Goal: Task Accomplishment & Management: Manage account settings

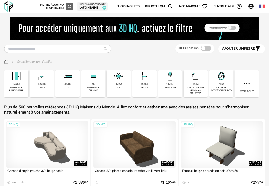
click at [125, 9] on link "Shopping Lists" at bounding box center [128, 6] width 23 height 11
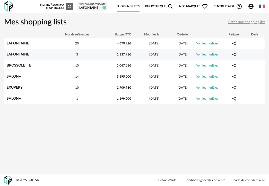
click at [65, 56] on div "3" at bounding box center [77, 55] width 46 height 4
click at [21, 55] on link "LAFONTAINE" at bounding box center [18, 55] width 22 height 4
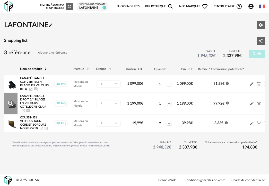
scroll to position [1, 0]
click at [90, 6] on div "LAFONTAINE" at bounding box center [92, 8] width 26 height 4
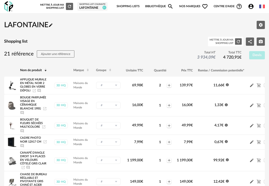
click at [53, 4] on div "Mettre à jour ma Shopping List Refresh icon" at bounding box center [56, 6] width 33 height 7
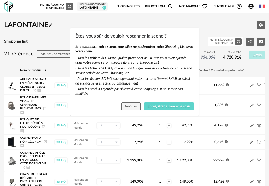
click at [9, 8] on div "Êtes-vous sûr de vouloir rescanner la scène ? En rescannant votre scène, vous a…" at bounding box center [134, 93] width 269 height 186
click at [128, 106] on span "Annuler" at bounding box center [131, 107] width 13 height 4
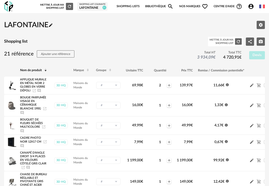
click at [7, 6] on img at bounding box center [8, 6] width 9 height 11
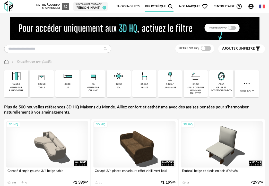
click at [93, 7] on div "[PERSON_NAME]" at bounding box center [90, 8] width 30 height 4
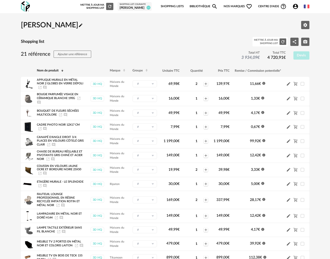
click at [269, 41] on div "Mettre à jour ma Shopping List" at bounding box center [266, 41] width 24 height 6
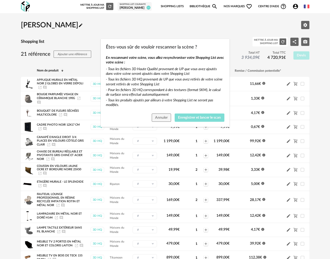
click at [187, 119] on span "Enregistrer et lancer le scan" at bounding box center [199, 118] width 43 height 4
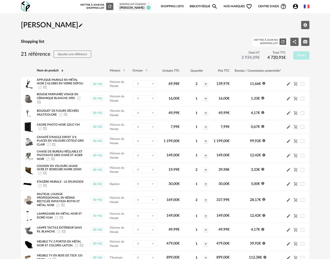
click at [176, 7] on link "Shopping Lists" at bounding box center [172, 6] width 23 height 11
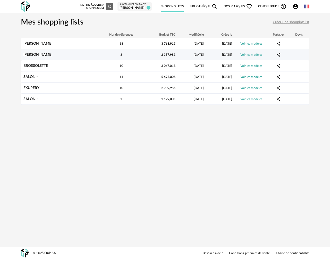
click at [37, 55] on link "LAFONTAINE" at bounding box center [37, 55] width 29 height 4
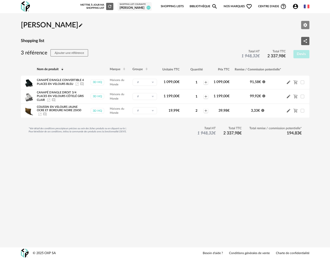
click at [269, 25] on icon "Editer les paramètres" at bounding box center [305, 25] width 4 height 4
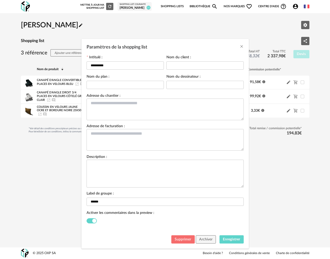
click at [187, 186] on span "Supprimer" at bounding box center [183, 239] width 16 height 4
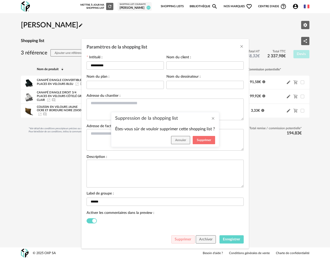
click at [205, 145] on div "Suppression de la shopping list Êtes-vous sûr de vouloir supprimer cette shoppi…" at bounding box center [165, 129] width 108 height 35
click at [205, 141] on span "Supprimer" at bounding box center [204, 139] width 14 height 3
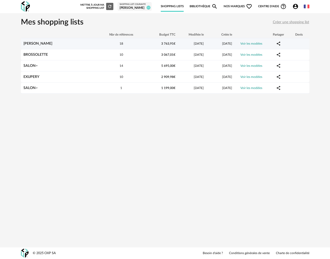
click at [42, 42] on link "LAFONTAINE" at bounding box center [37, 44] width 29 height 4
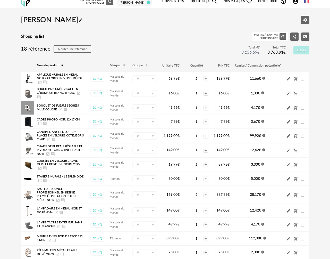
scroll to position [9, 0]
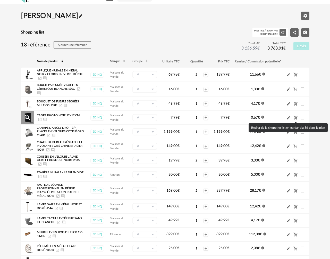
click at [269, 119] on icon "Cart Minus icon" at bounding box center [295, 118] width 4 height 4
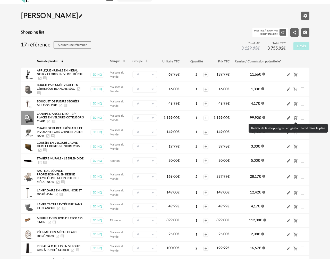
click at [269, 118] on icon "Cart Minus icon" at bounding box center [295, 117] width 5 height 5
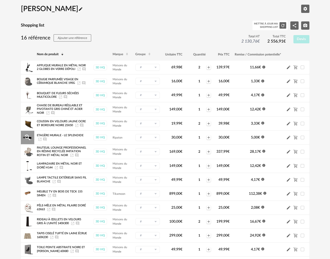
scroll to position [18, 0]
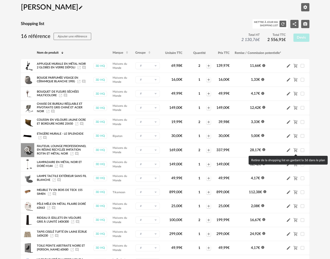
click at [269, 151] on icon "Cart Minus icon" at bounding box center [295, 150] width 5 height 5
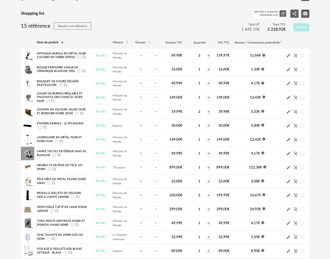
scroll to position [29, 0]
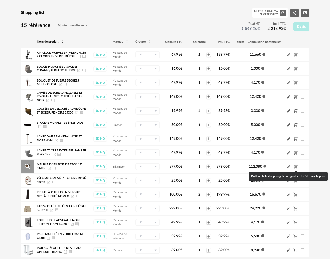
click at [269, 167] on icon "Cart Minus icon" at bounding box center [295, 167] width 4 height 4
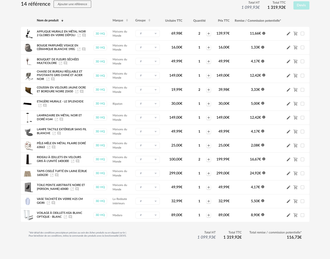
scroll to position [58, 0]
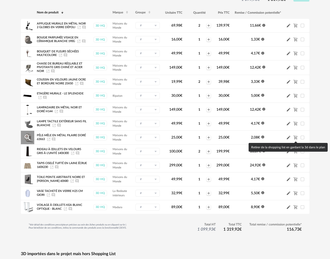
click at [269, 139] on icon "Cart Minus icon" at bounding box center [295, 137] width 4 height 4
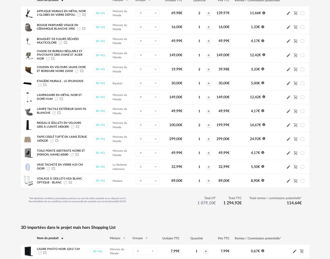
scroll to position [77, 0]
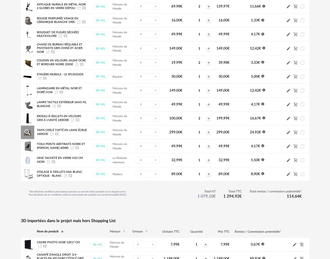
click at [52, 134] on icon "Launch icon" at bounding box center [52, 134] width 4 height 4
click at [133, 33] on td "- Nouveau groupe (ex.: Cuisine) Nouveau groupe Annuler Créer" at bounding box center [148, 34] width 30 height 14
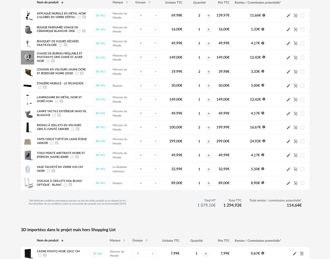
scroll to position [0, 0]
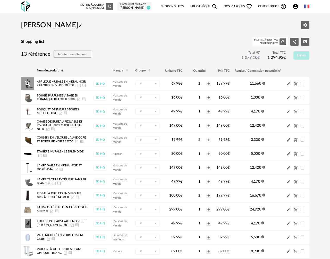
click at [79, 86] on icon "Launch icon" at bounding box center [79, 85] width 4 height 4
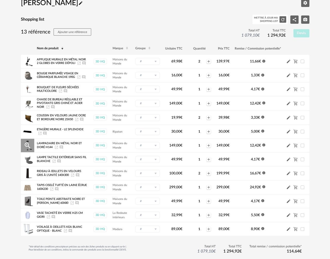
click at [57, 148] on icon "Launch icon" at bounding box center [56, 147] width 4 height 4
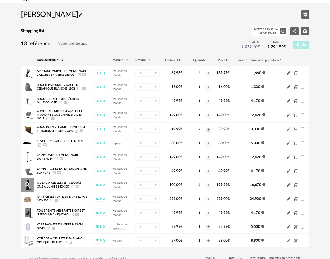
scroll to position [0, 0]
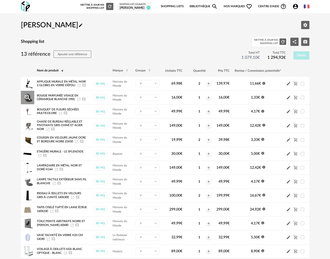
click at [79, 99] on icon "Launch icon" at bounding box center [79, 99] width 4 height 4
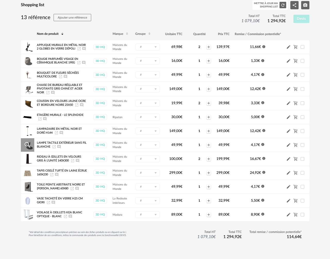
scroll to position [55, 0]
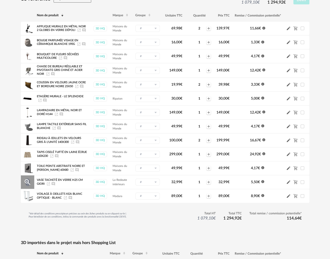
click at [48, 185] on icon "Launch icon" at bounding box center [48, 184] width 4 height 4
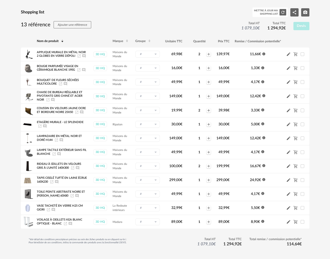
scroll to position [0, 0]
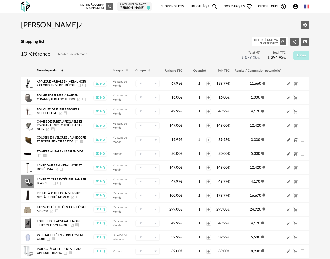
click at [54, 184] on icon "Launch icon" at bounding box center [54, 183] width 4 height 4
click at [40, 156] on icon "Launch icon" at bounding box center [40, 155] width 4 height 4
click at [78, 142] on icon "Launch icon" at bounding box center [77, 141] width 4 height 4
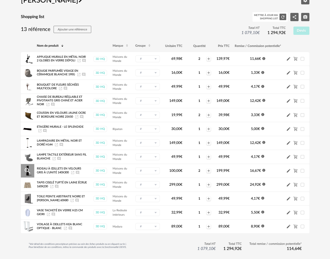
scroll to position [45, 0]
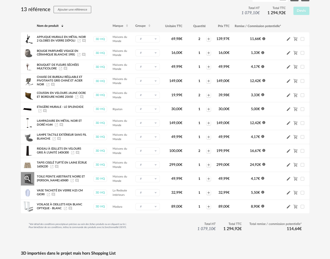
click at [70, 182] on icon "Launch icon" at bounding box center [72, 180] width 4 height 4
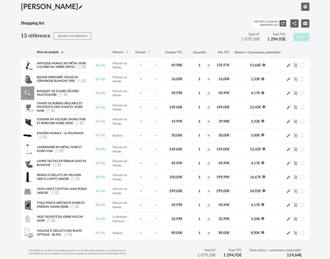
scroll to position [6, 0]
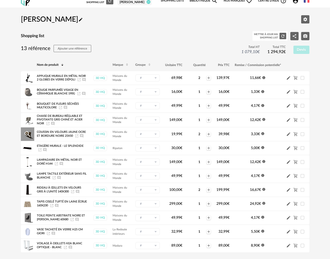
click at [76, 137] on icon "Launch icon" at bounding box center [77, 136] width 4 height 4
click at [47, 124] on icon "Launch icon" at bounding box center [48, 123] width 4 height 4
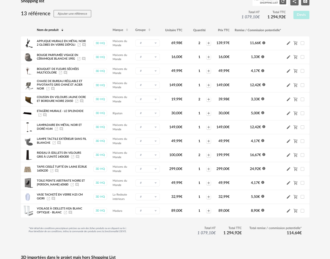
scroll to position [44, 0]
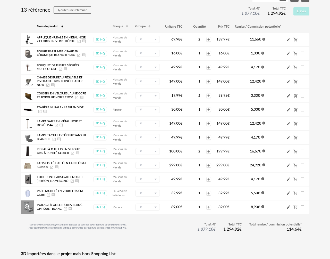
click at [65, 186] on icon "Launch icon" at bounding box center [65, 209] width 4 height 4
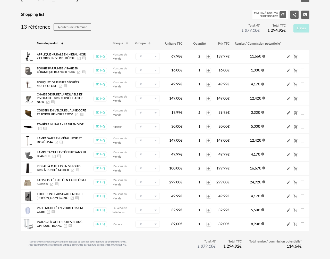
scroll to position [16, 0]
